Goal: Register for event/course

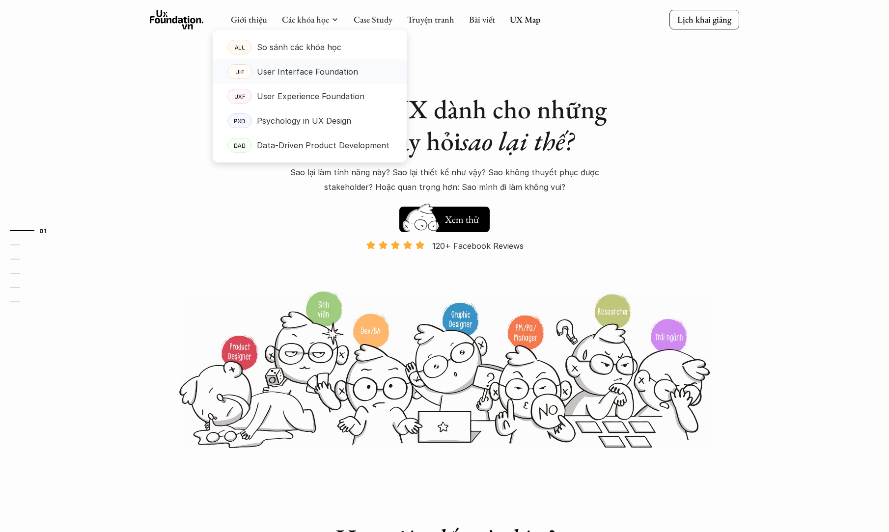
click at [308, 76] on p "User Interface Foundation" at bounding box center [307, 71] width 101 height 15
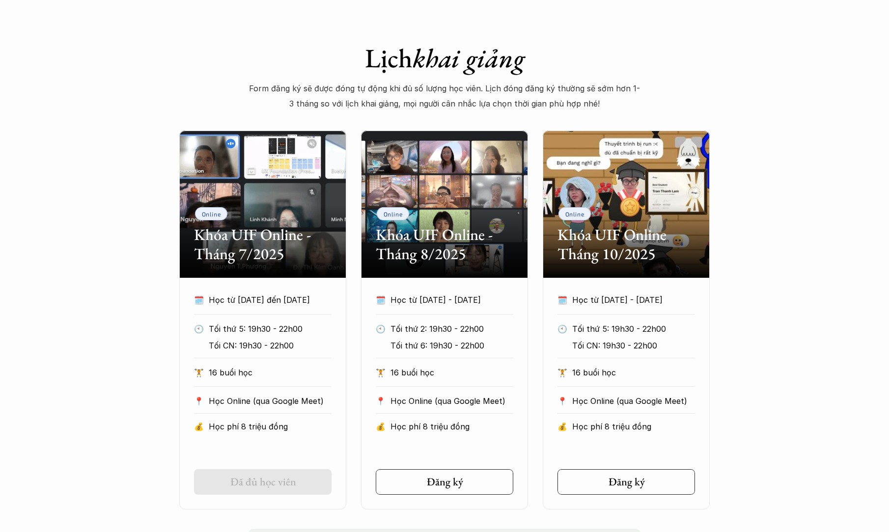
scroll to position [393, 0]
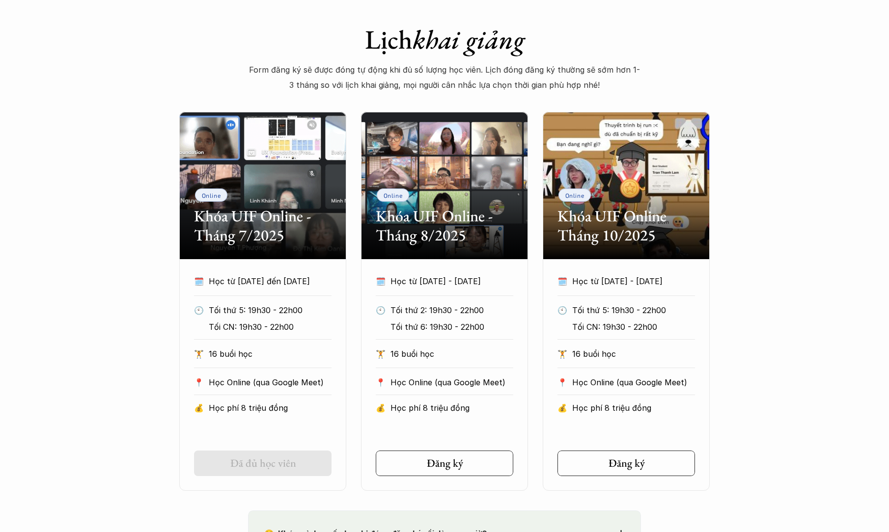
click at [278, 364] on div "🏋️ 16 buổi học" at bounding box center [262, 358] width 137 height 22
click at [428, 324] on p "Tối thứ 6: 19h30 - 22h00" at bounding box center [458, 327] width 137 height 15
click at [617, 459] on h5 "Đăng ký" at bounding box center [622, 463] width 36 height 13
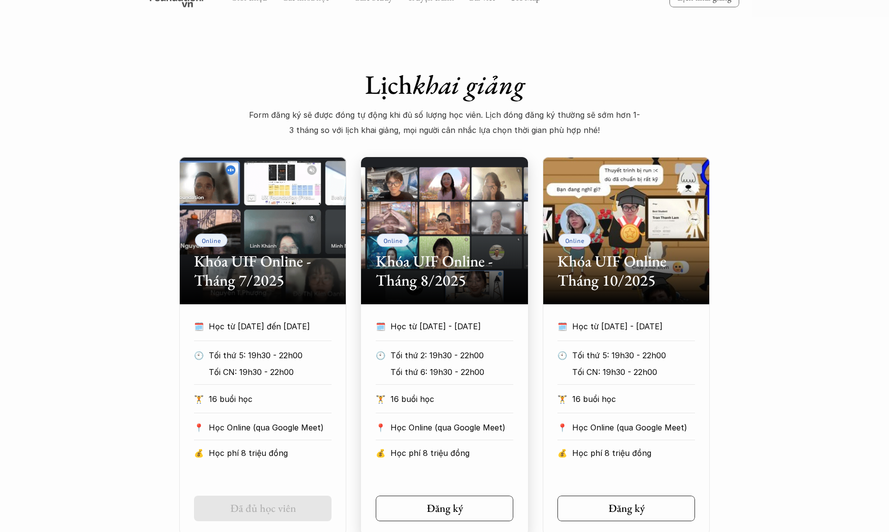
scroll to position [344, 0]
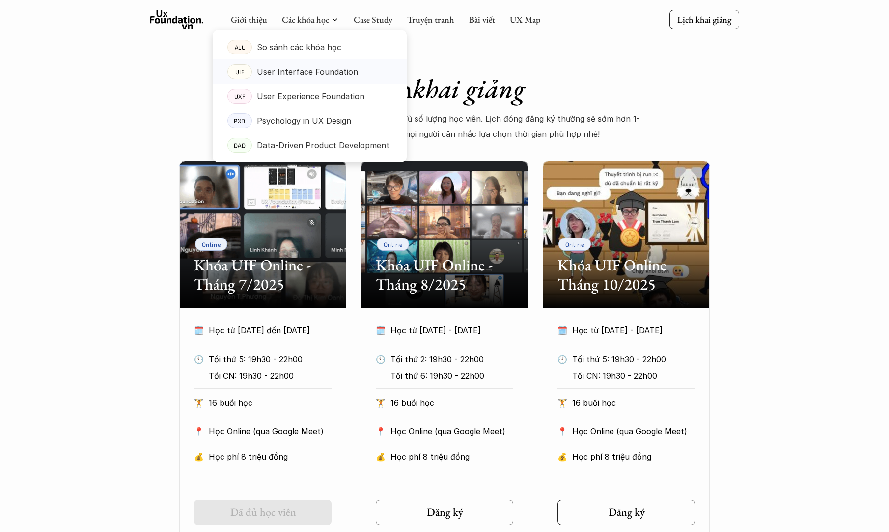
click at [304, 71] on p "User Interface Foundation" at bounding box center [307, 71] width 101 height 15
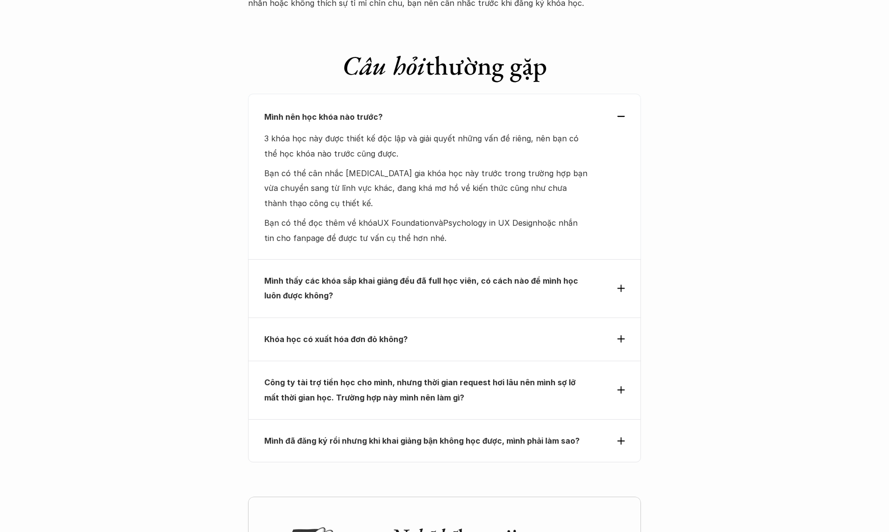
scroll to position [3093, 0]
